Goal: Task Accomplishment & Management: Use online tool/utility

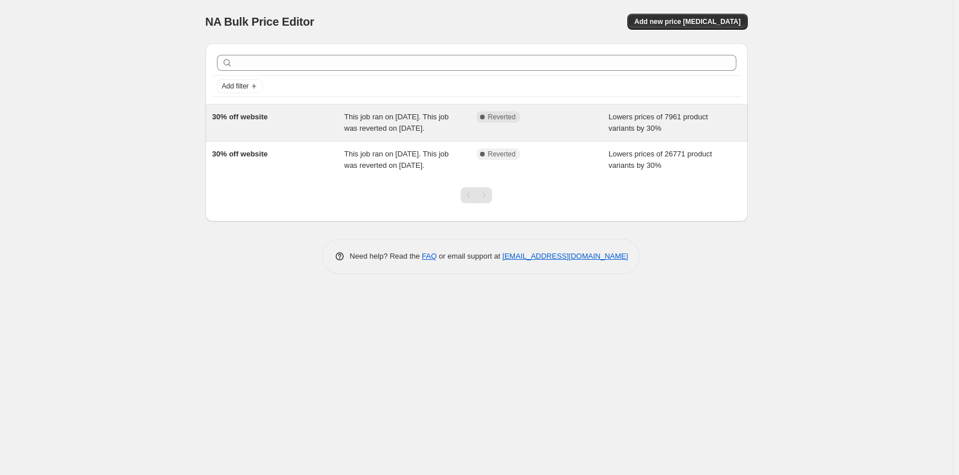
click at [644, 130] on span "Lowers prices of 7961 product variants by 30%" at bounding box center [657, 122] width 99 height 20
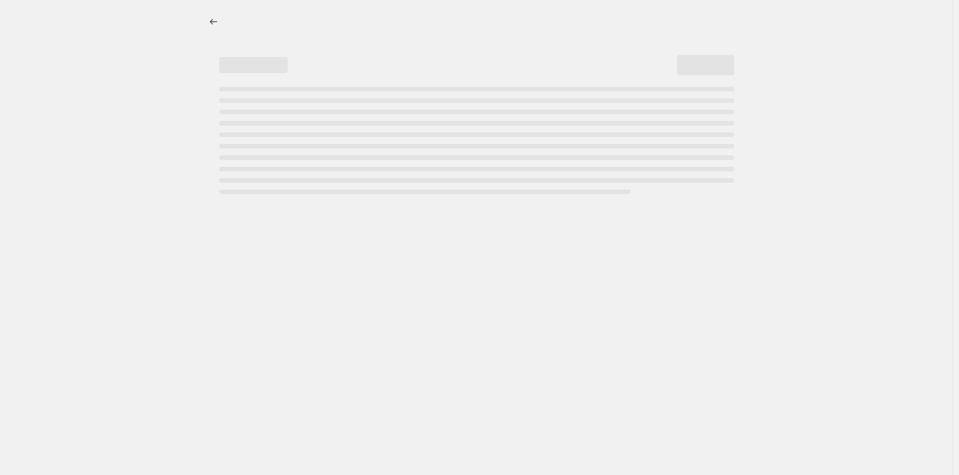
select select "percentage"
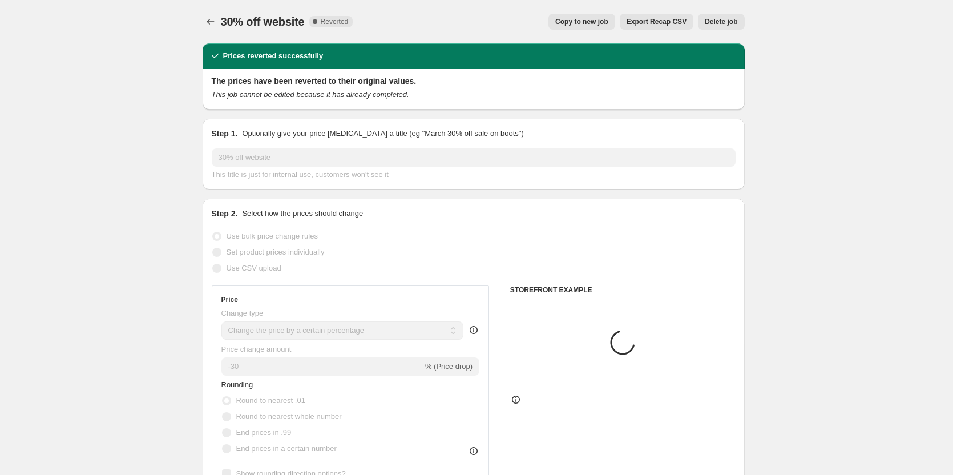
select select "collection"
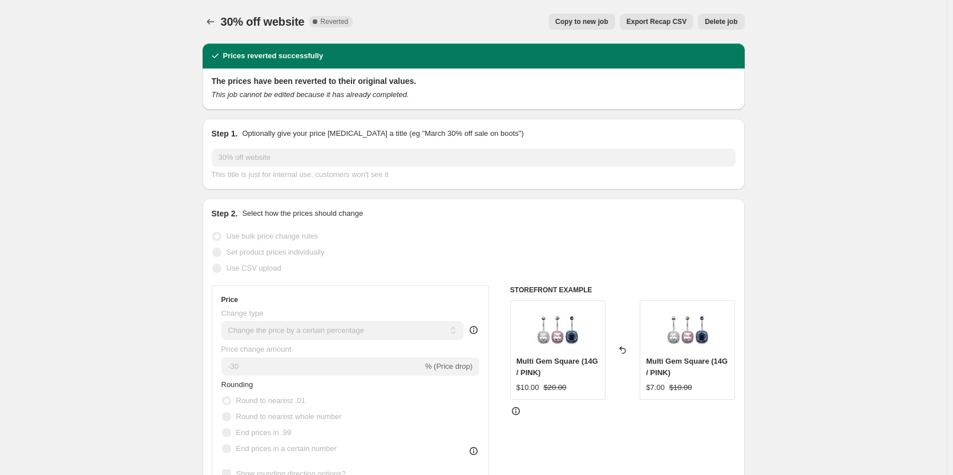
click at [592, 25] on span "Copy to new job" at bounding box center [581, 21] width 53 height 9
select select "percentage"
select select "collection"
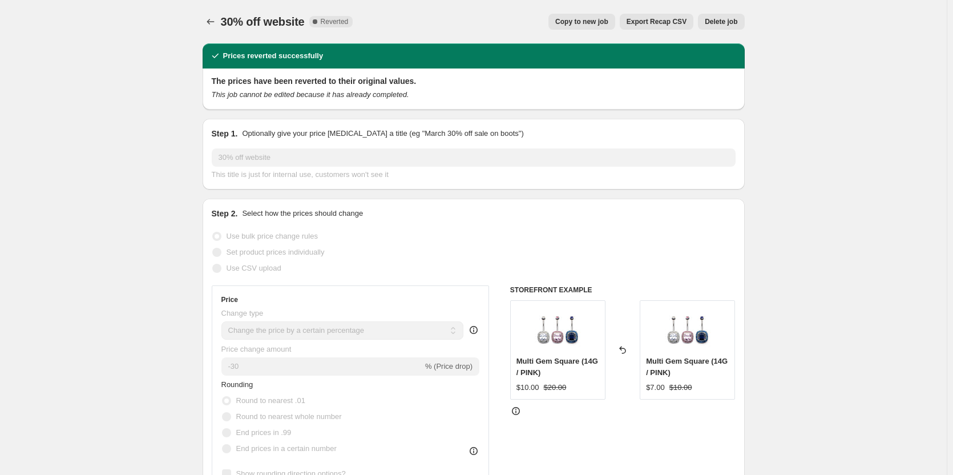
select select "collection"
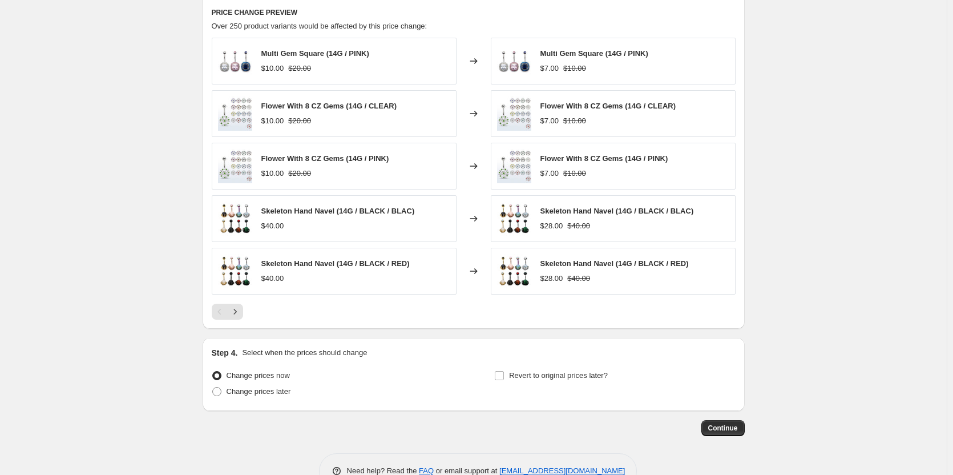
scroll to position [895, 0]
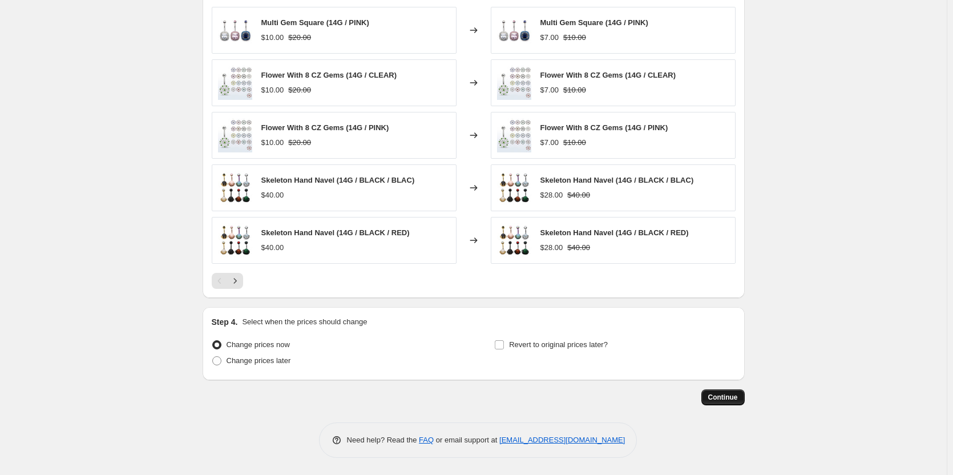
click at [721, 397] on span "Continue" at bounding box center [723, 397] width 30 height 9
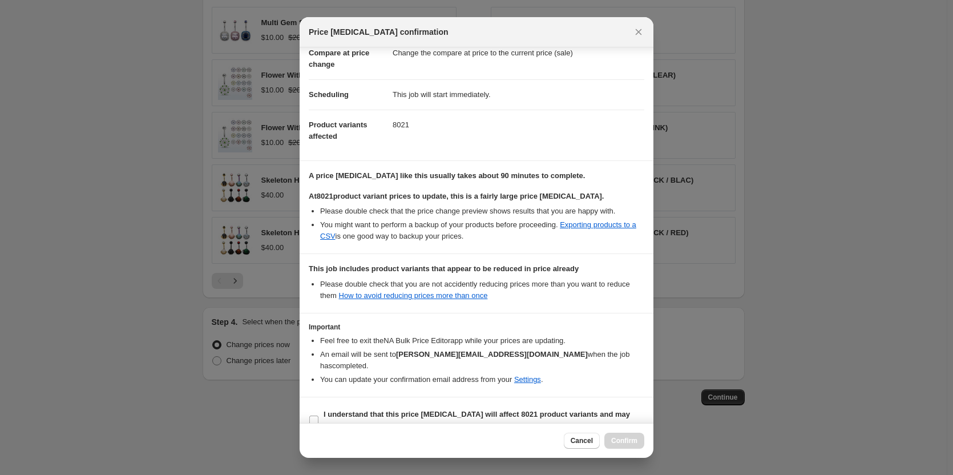
scroll to position [68, 0]
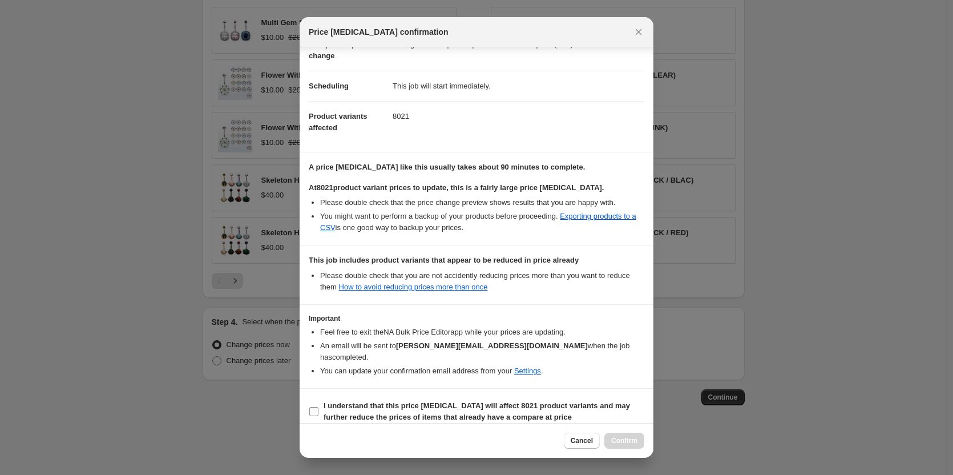
click at [332, 401] on b "I understand that this price change job will affect 8021 product variants and m…" at bounding box center [477, 411] width 306 height 20
click at [318, 407] on input "I understand that this price change job will affect 8021 product variants and m…" at bounding box center [313, 411] width 9 height 9
checkbox input "true"
click at [616, 438] on span "Confirm" at bounding box center [624, 440] width 26 height 9
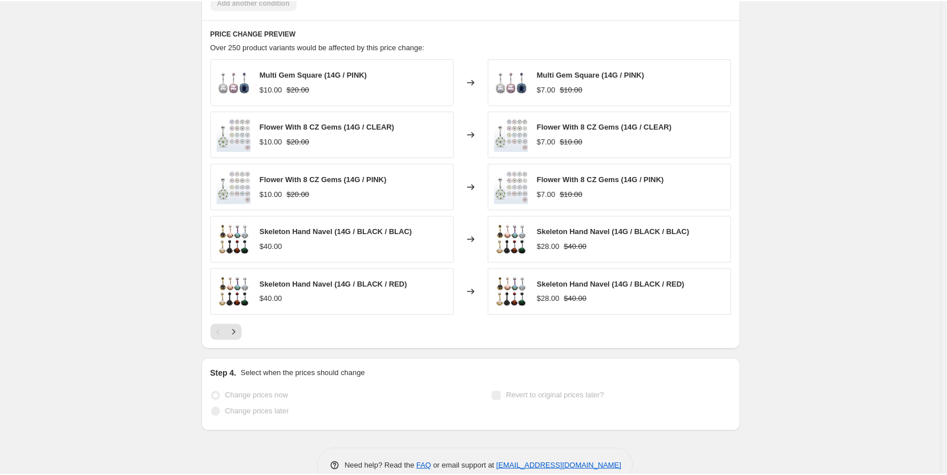
scroll to position [925, 0]
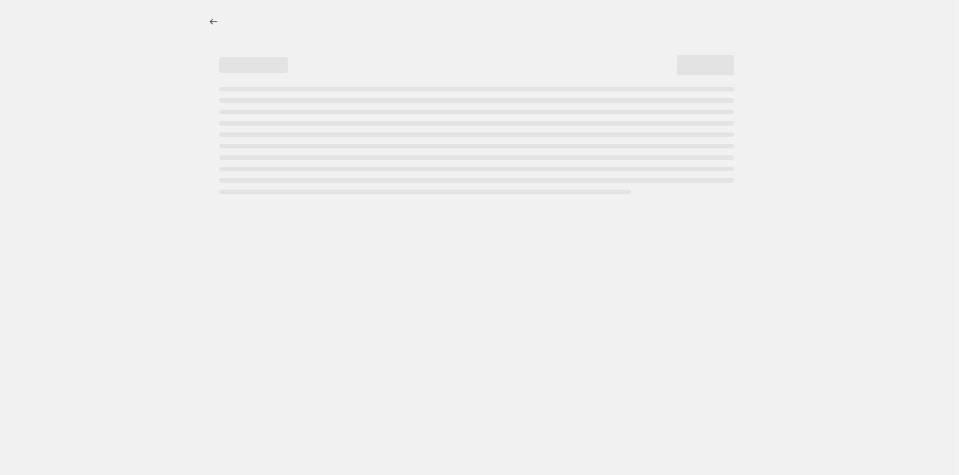
select select "percentage"
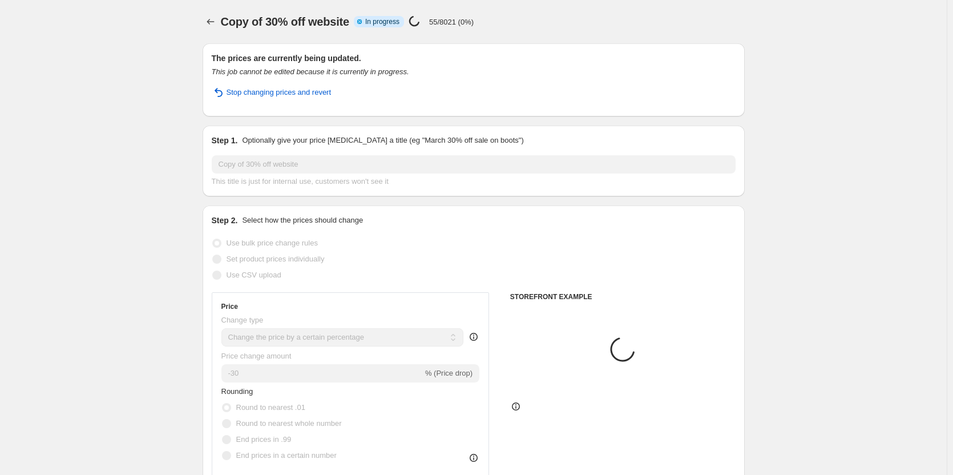
select select "collection"
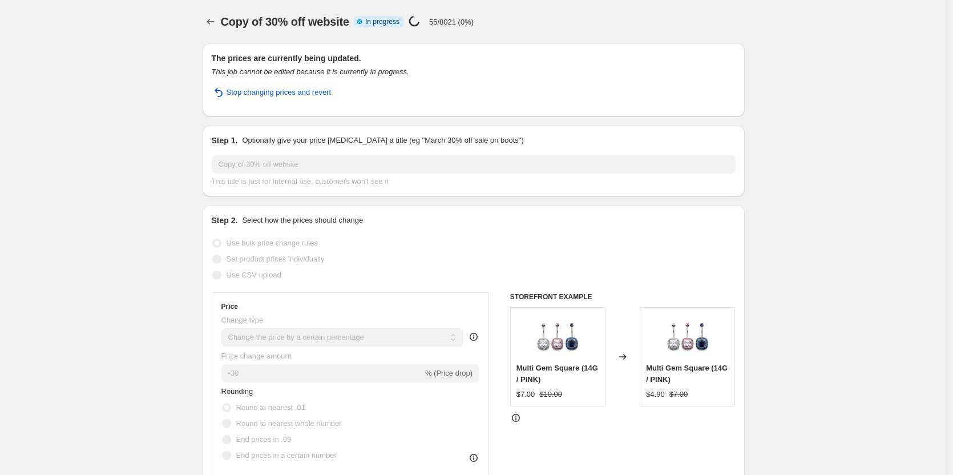
drag, startPoint x: 0, startPoint y: 0, endPoint x: 181, endPoint y: 67, distance: 193.0
